Goal: Task Accomplishment & Management: Manage account settings

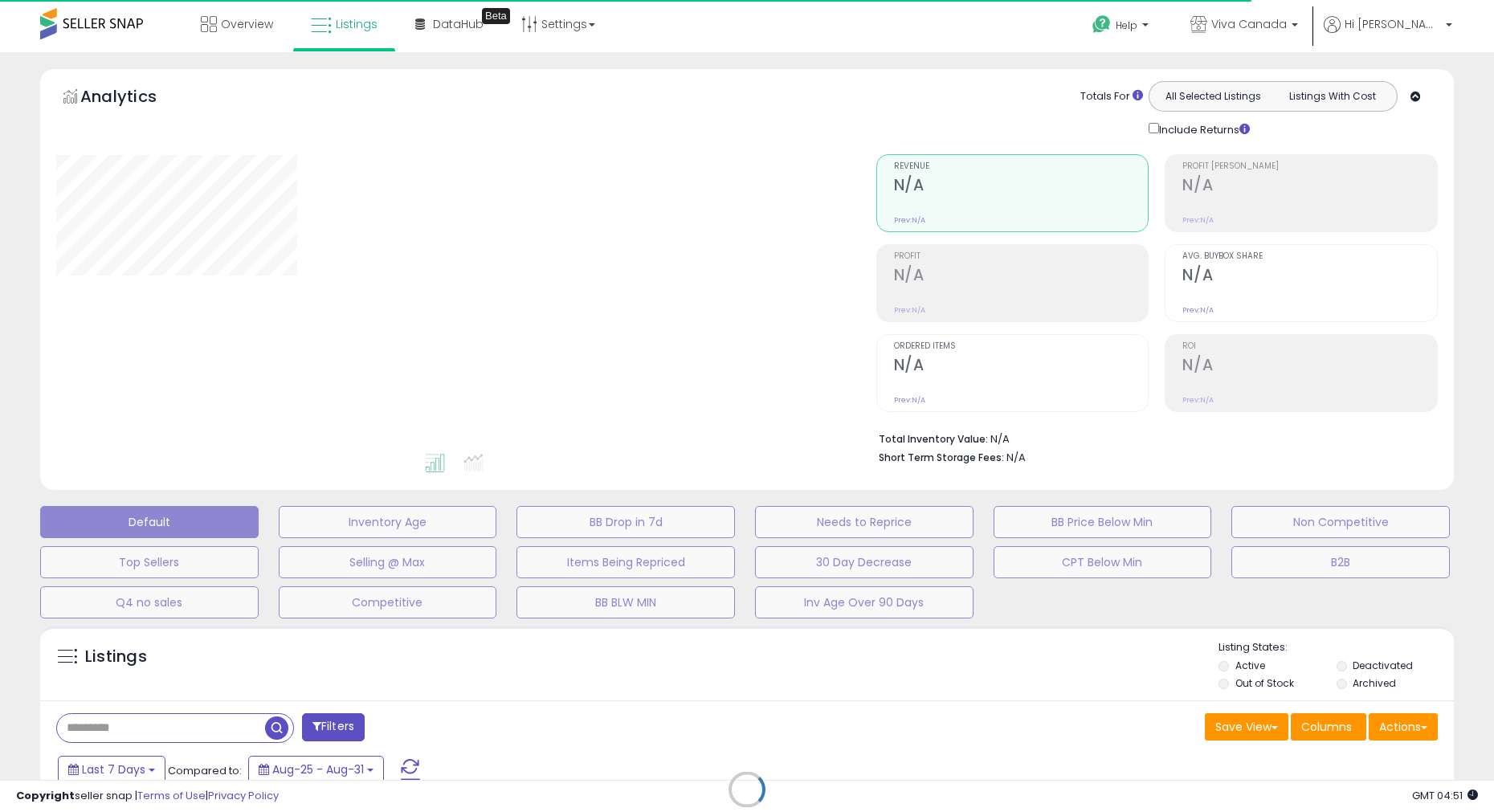
click at [1255, 680] on div "Retrieving listings data.." at bounding box center [747, 802] width 1438 height 366
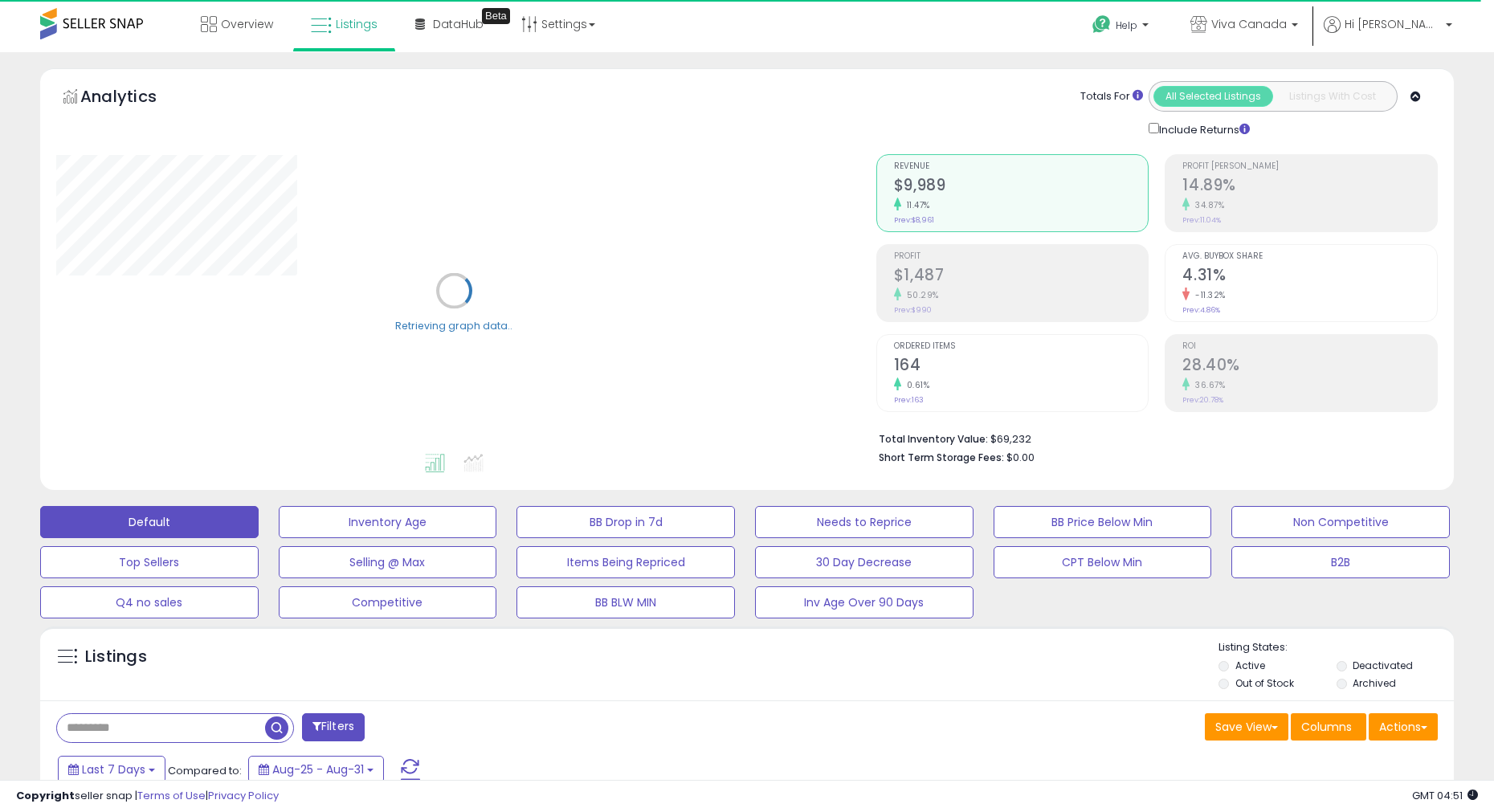
click at [1267, 683] on label "Out of Stock" at bounding box center [1265, 682] width 59 height 13
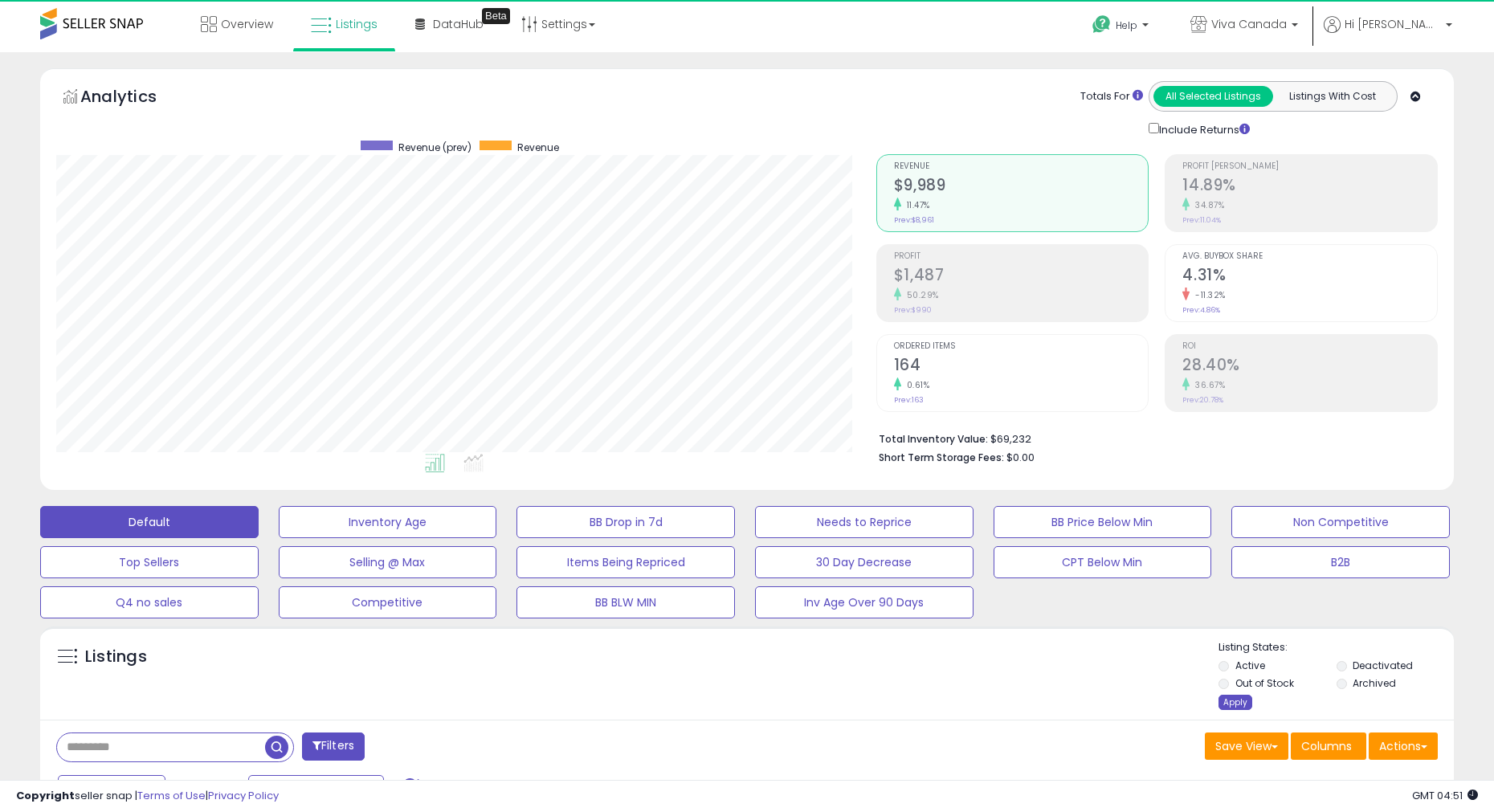
click at [1234, 697] on div "Apply" at bounding box center [1235, 702] width 33 height 15
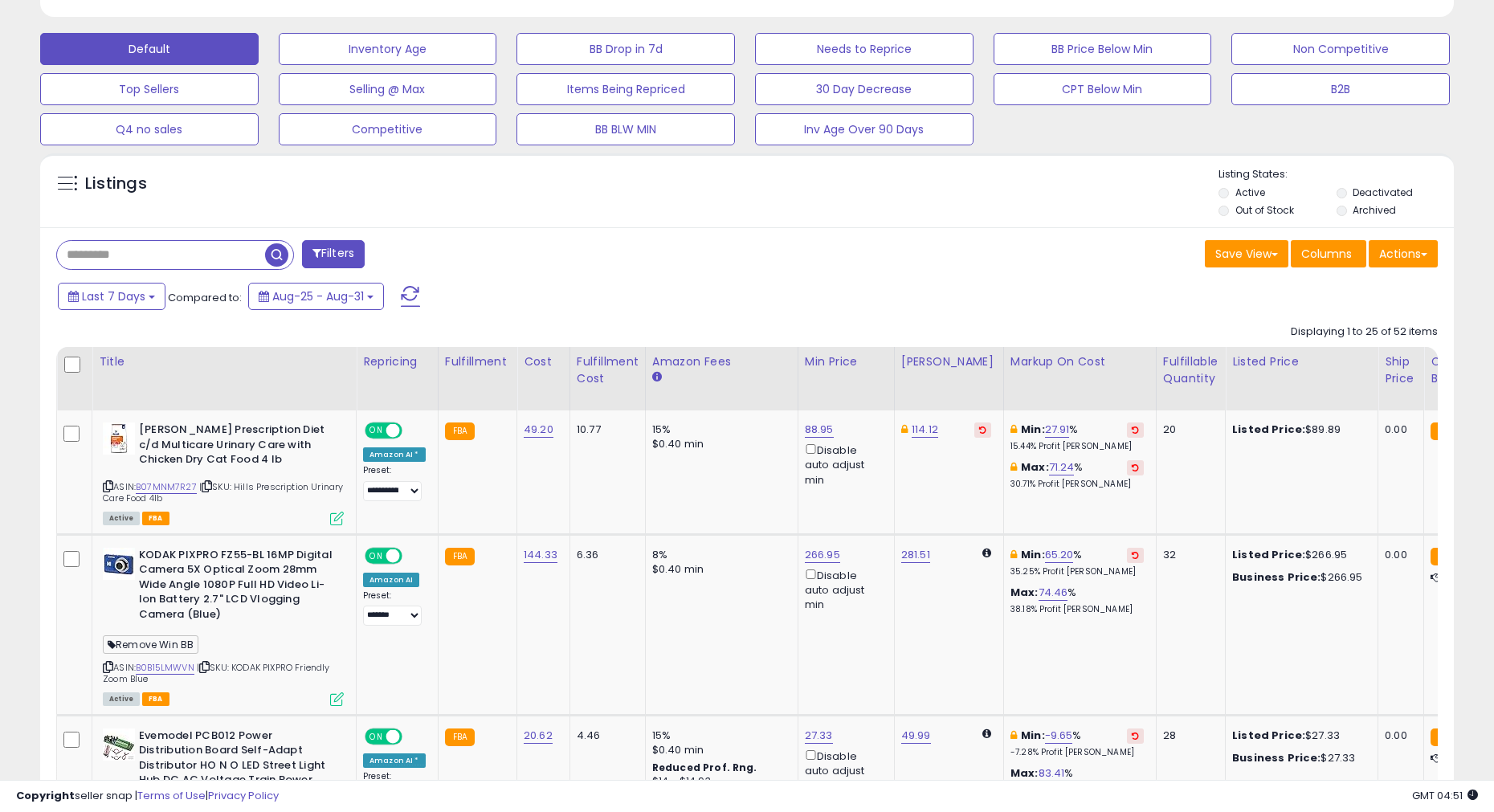
scroll to position [477, 0]
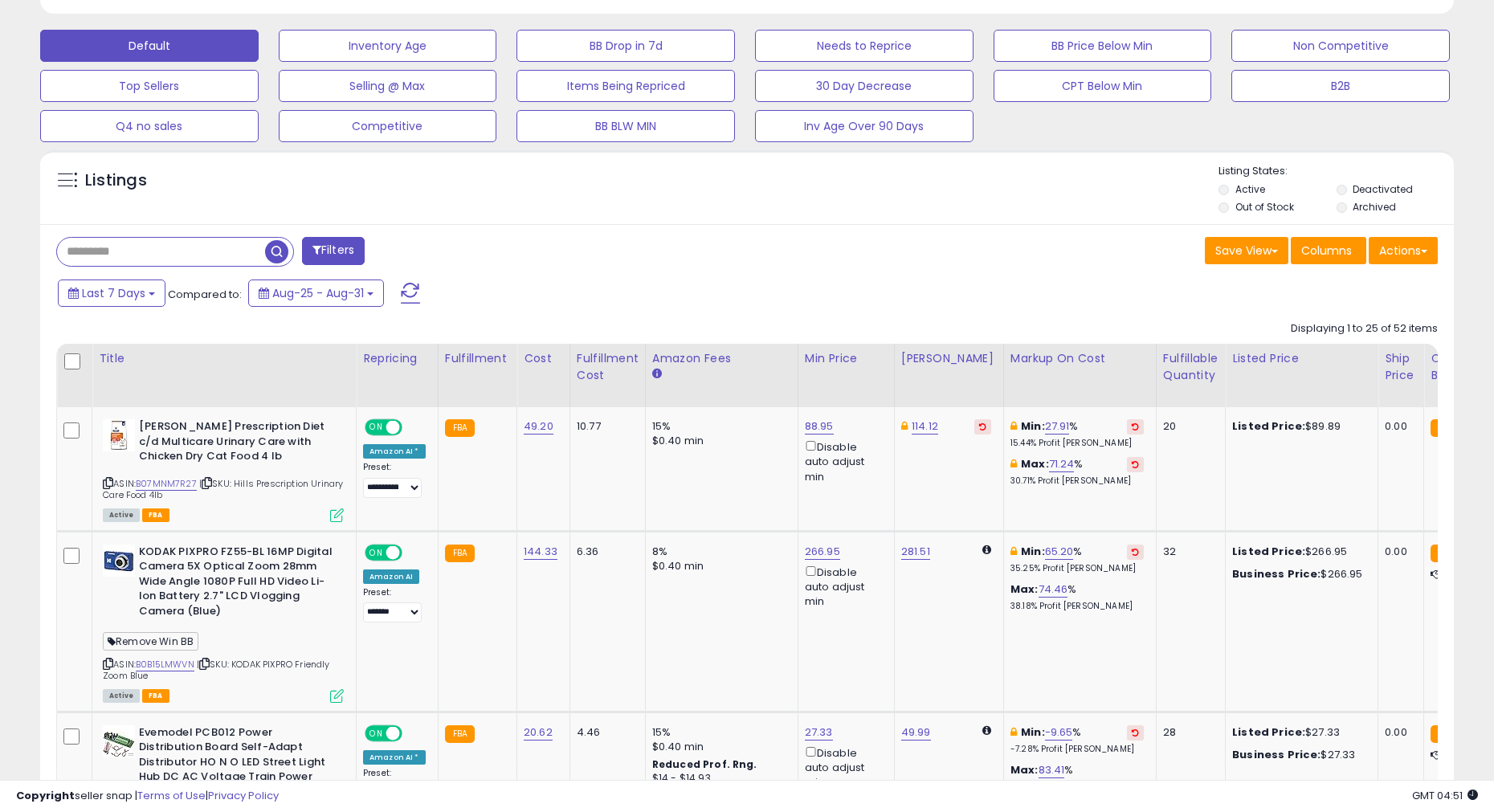
click at [186, 254] on input "text" at bounding box center [161, 251] width 208 height 28
type input "**********"
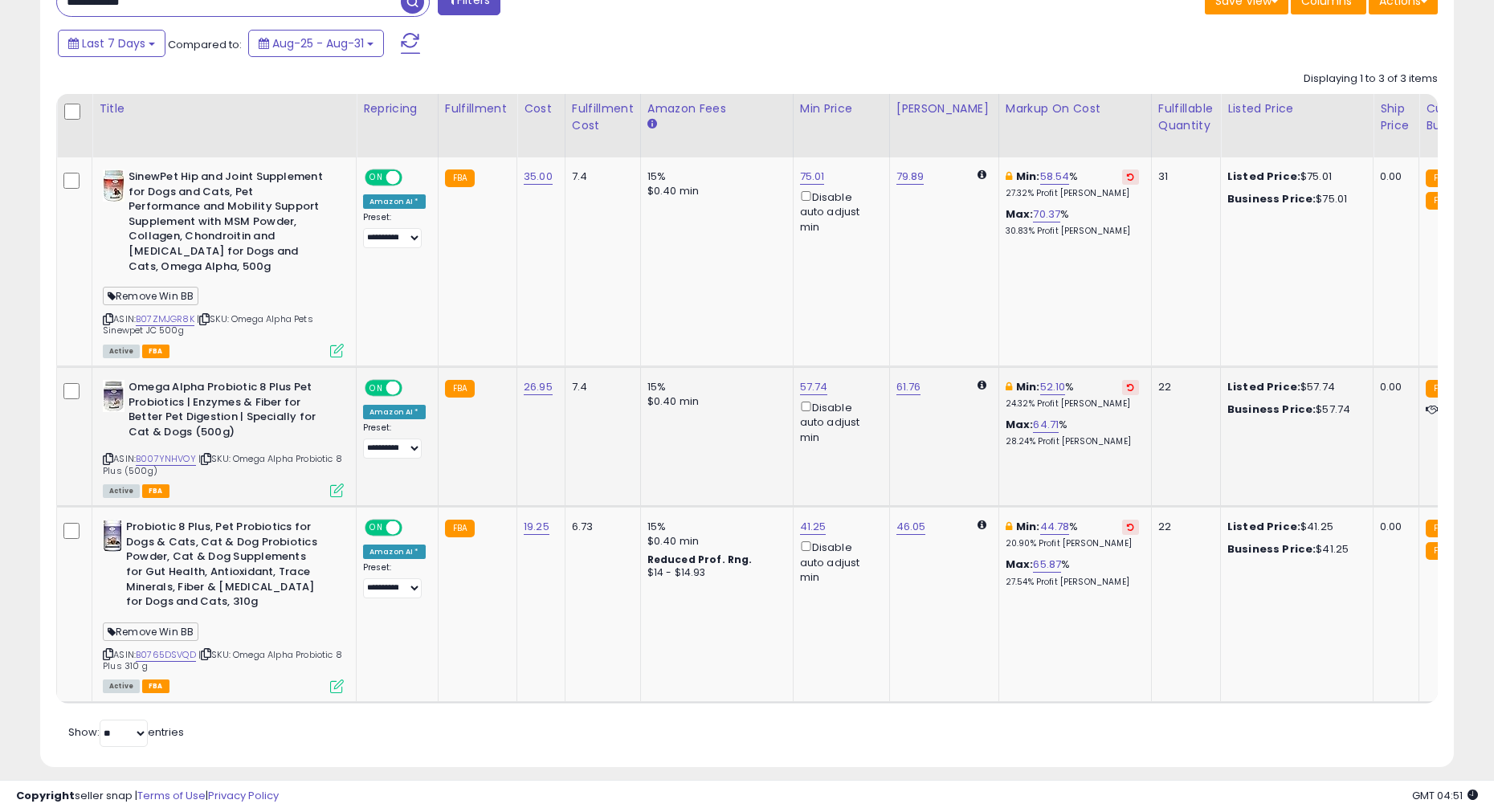
scroll to position [0, 0]
click at [170, 452] on link "B007YNHVOY" at bounding box center [165, 458] width 60 height 13
click at [814, 379] on link "57.74" at bounding box center [813, 387] width 28 height 16
type input "*****"
click at [870, 305] on button "submit" at bounding box center [860, 315] width 28 height 24
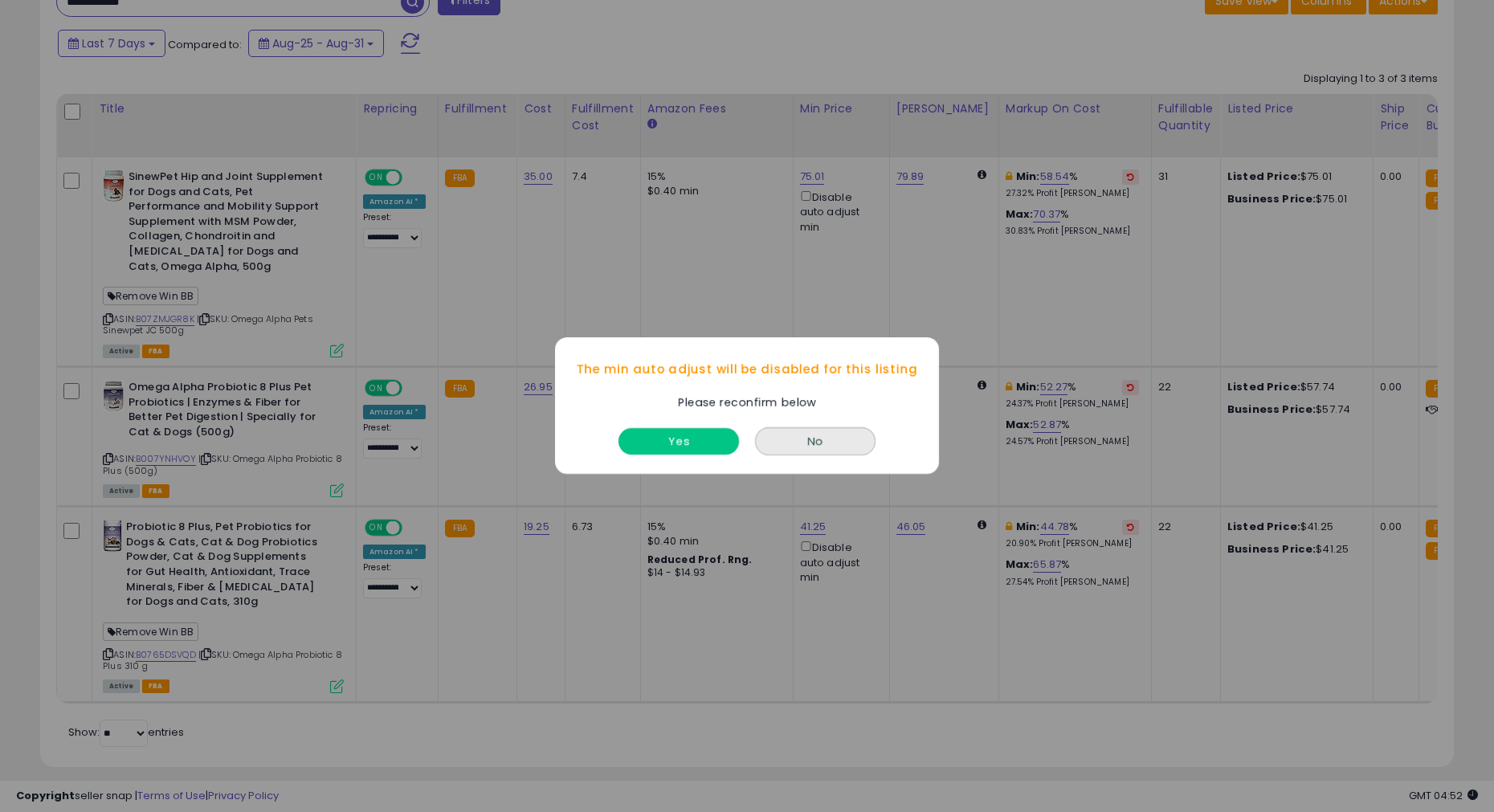
click at [711, 439] on button "Yes" at bounding box center [679, 442] width 120 height 27
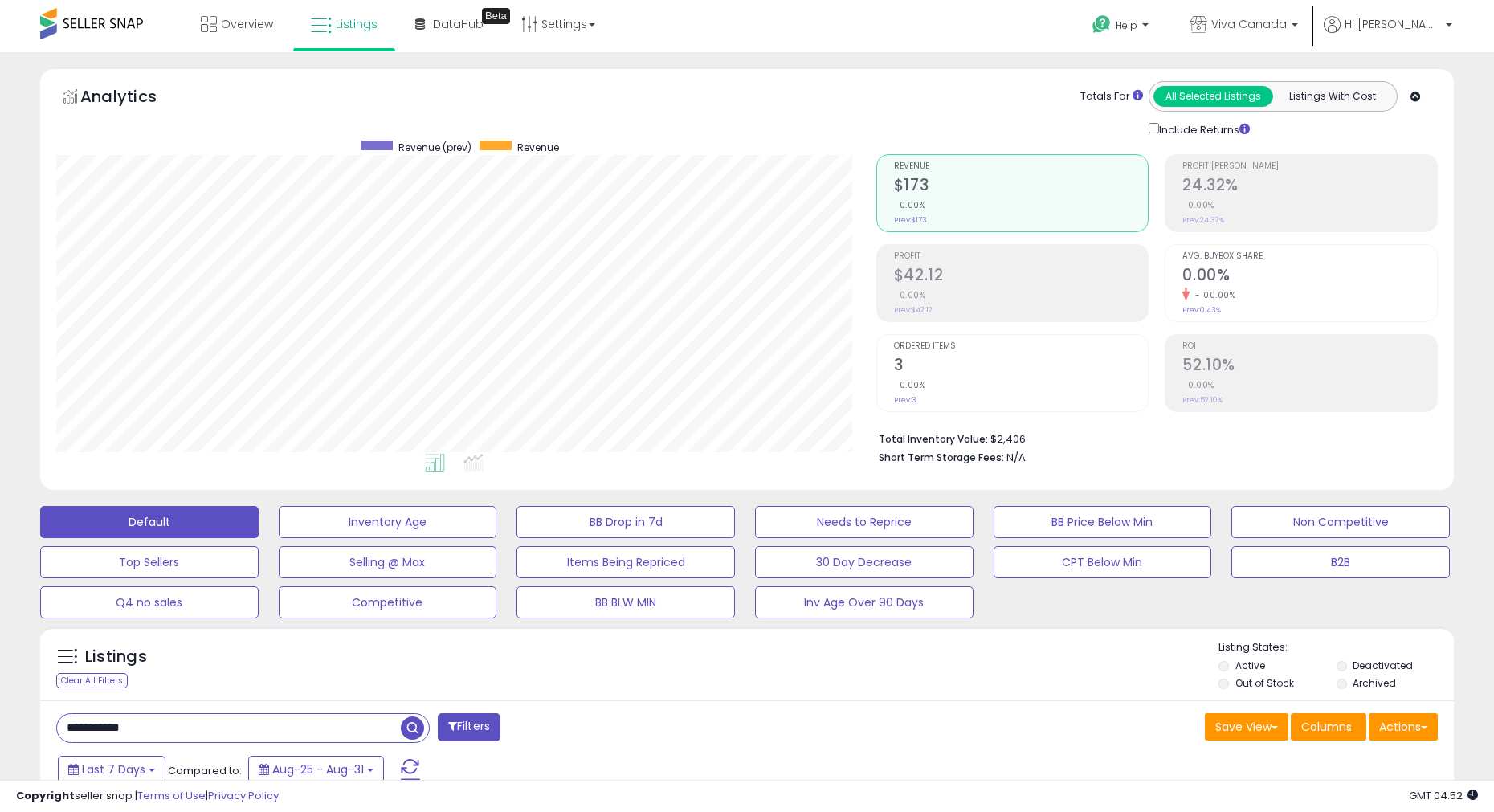
click at [875, 640] on div "Listings Clear All Filters Listing States:" at bounding box center [747, 667] width 1414 height 54
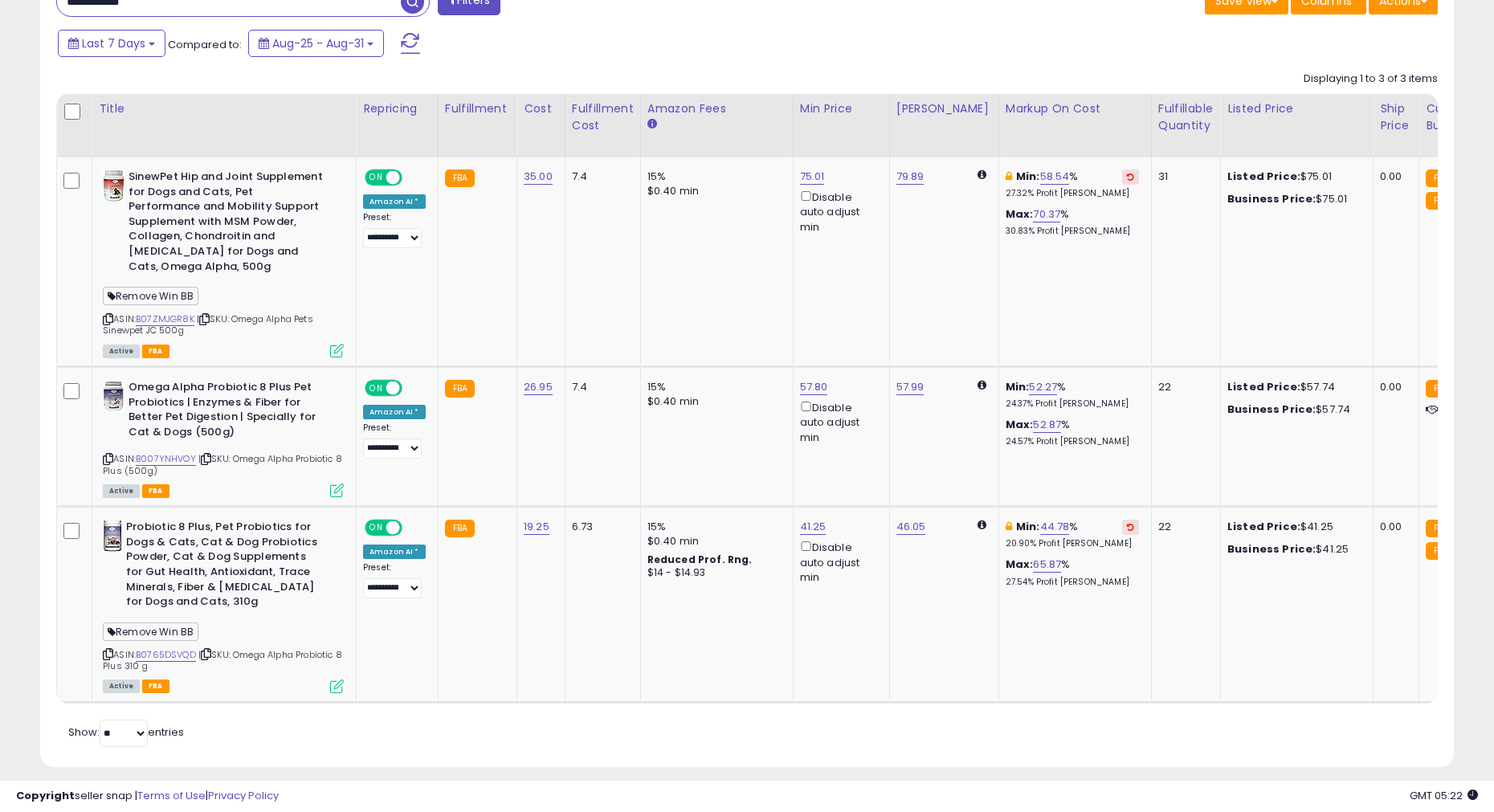
scroll to position [329, 820]
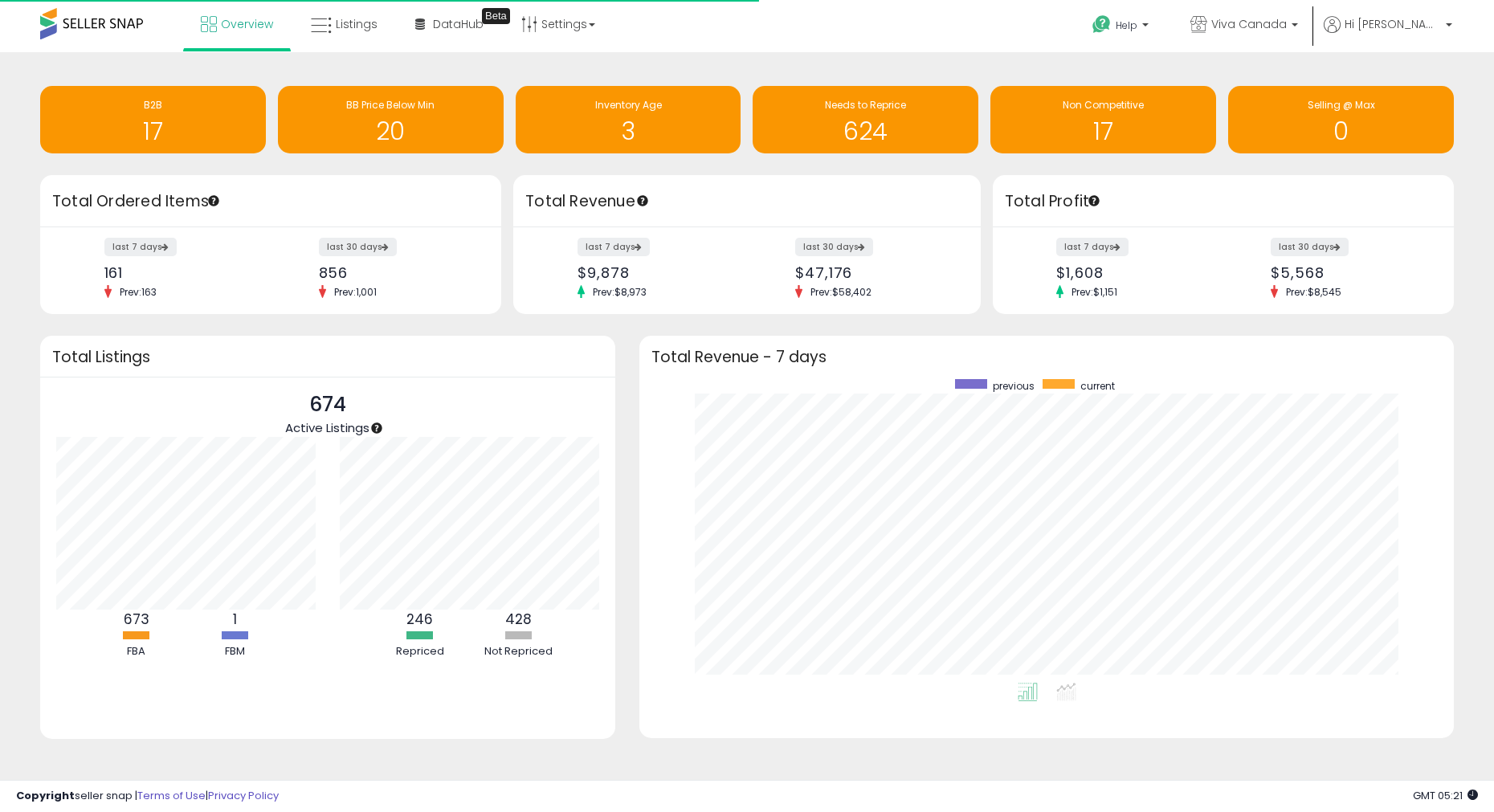
scroll to position [303, 783]
